Goal: Task Accomplishment & Management: Use online tool/utility

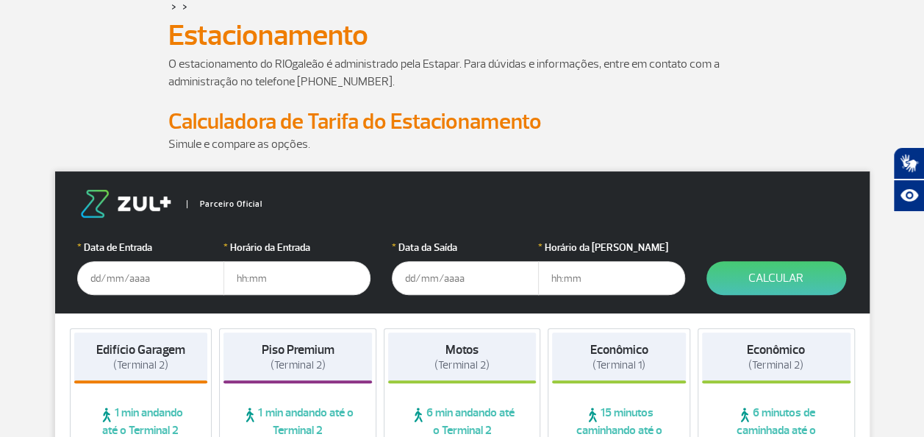
scroll to position [94, 0]
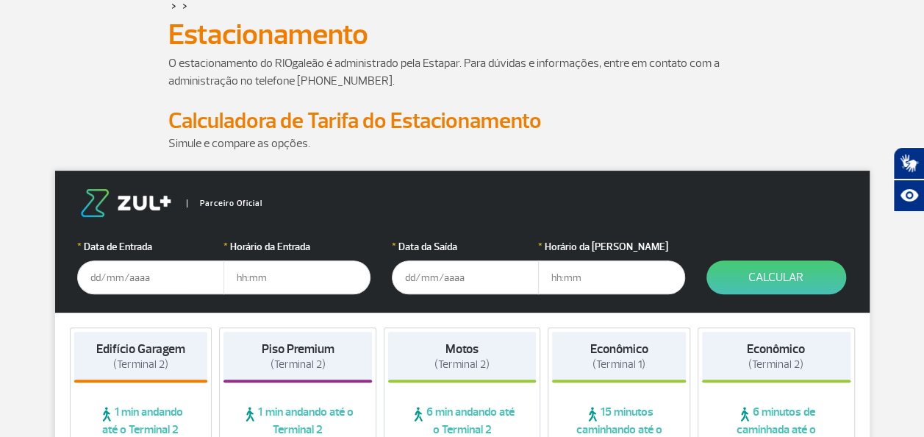
click at [152, 276] on input "text" at bounding box center [150, 277] width 147 height 34
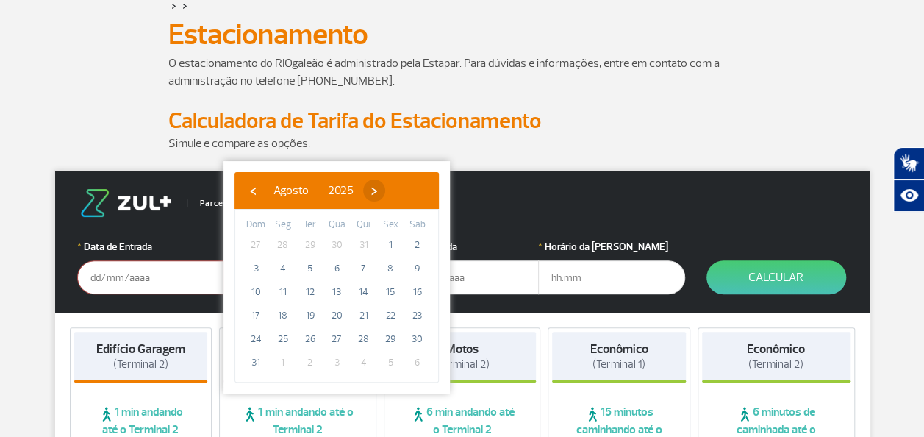
click at [385, 195] on span "›" at bounding box center [374, 190] width 22 height 22
click at [420, 263] on span "13" at bounding box center [418, 268] width 24 height 24
type input "13/09/2025"
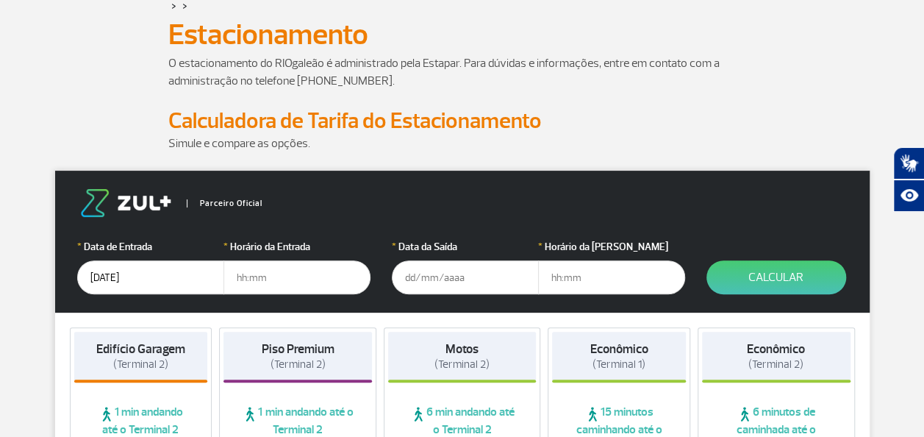
click at [294, 280] on input "text" at bounding box center [296, 277] width 147 height 34
click at [283, 292] on input "text" at bounding box center [296, 277] width 147 height 34
type input "06:00"
click at [422, 270] on input "1909" at bounding box center [465, 277] width 147 height 34
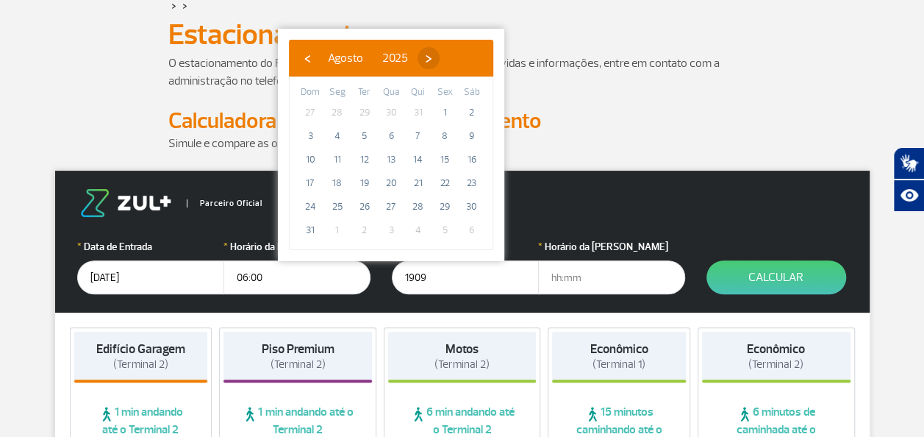
type input "19/09/2025"
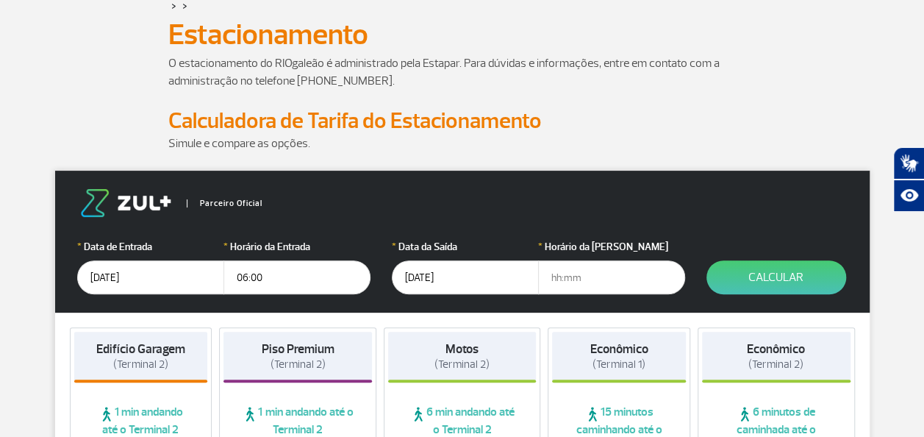
click at [589, 281] on input "text" at bounding box center [611, 277] width 147 height 34
type input "14:00"
click at [763, 279] on button "Calcular" at bounding box center [776, 277] width 140 height 34
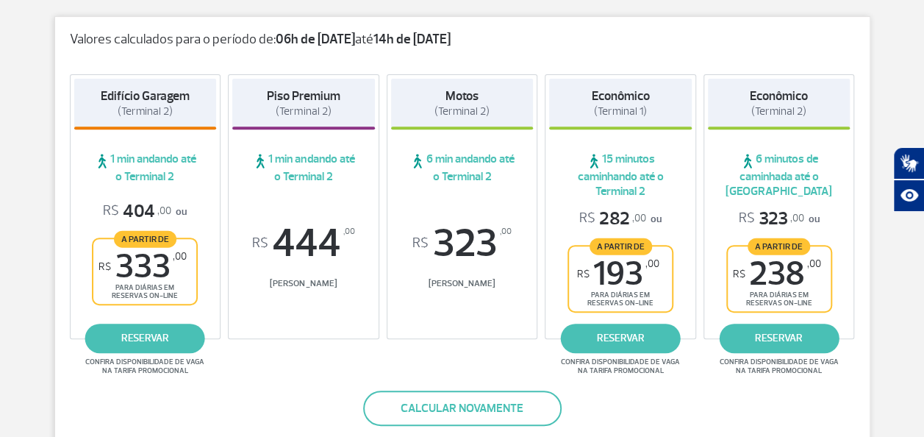
scroll to position [266, 0]
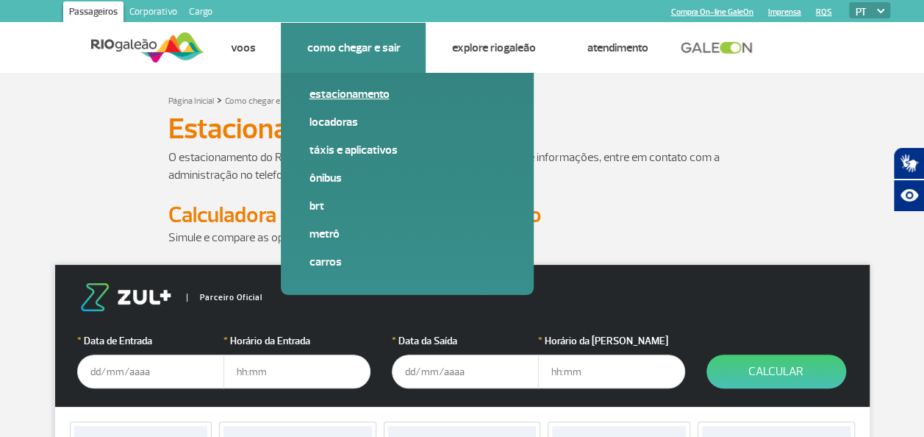
click at [360, 98] on link "Estacionamento" at bounding box center [407, 94] width 197 height 16
click at [360, 94] on link "Estacionamento" at bounding box center [407, 94] width 197 height 16
click at [375, 97] on link "Estacionamento" at bounding box center [407, 94] width 197 height 16
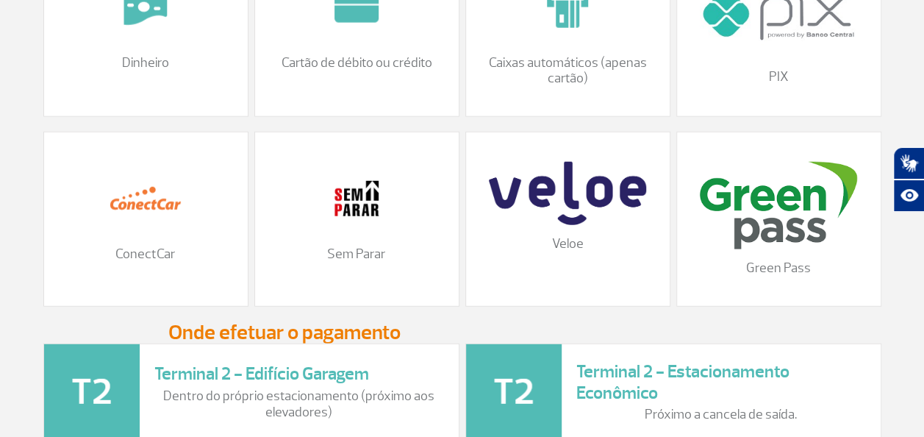
scroll to position [1809, 0]
